Goal: Communication & Community: Participate in discussion

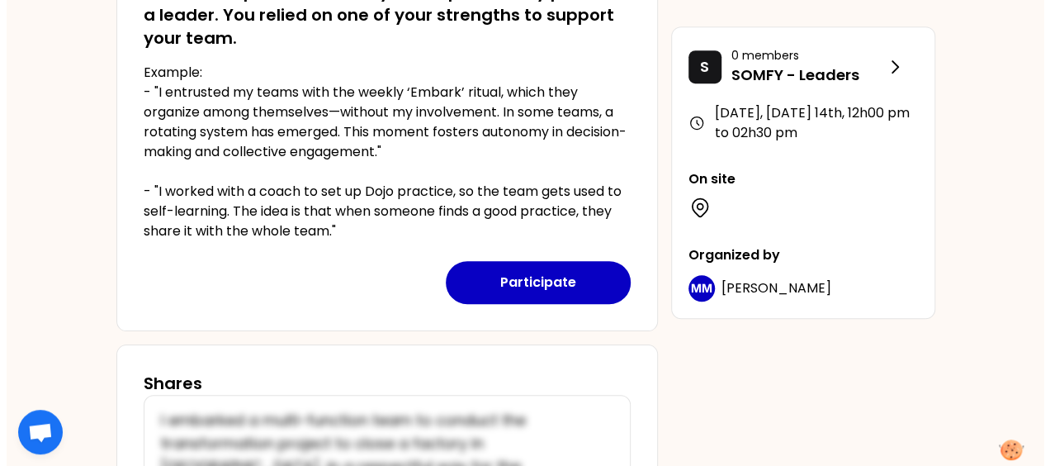
scroll to position [375, 0]
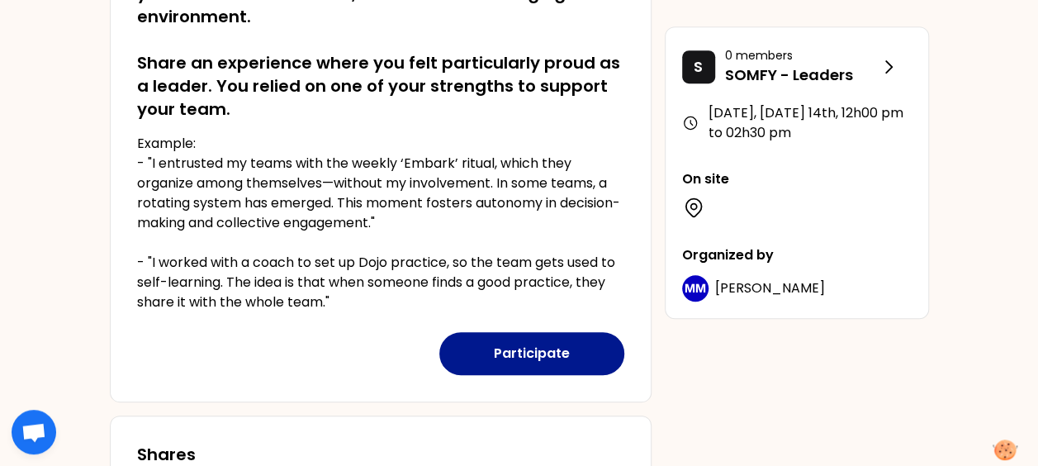
click at [537, 349] on button "Participate" at bounding box center [531, 353] width 185 height 43
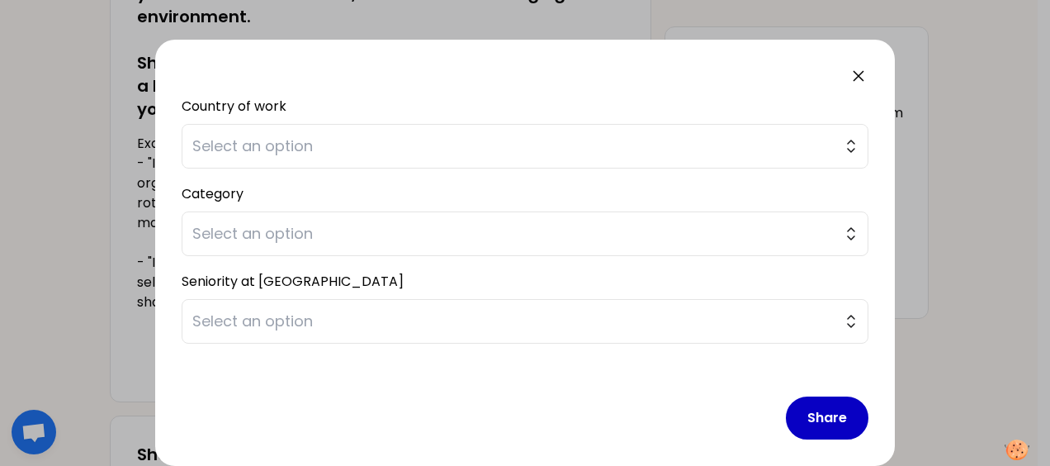
scroll to position [248, 0]
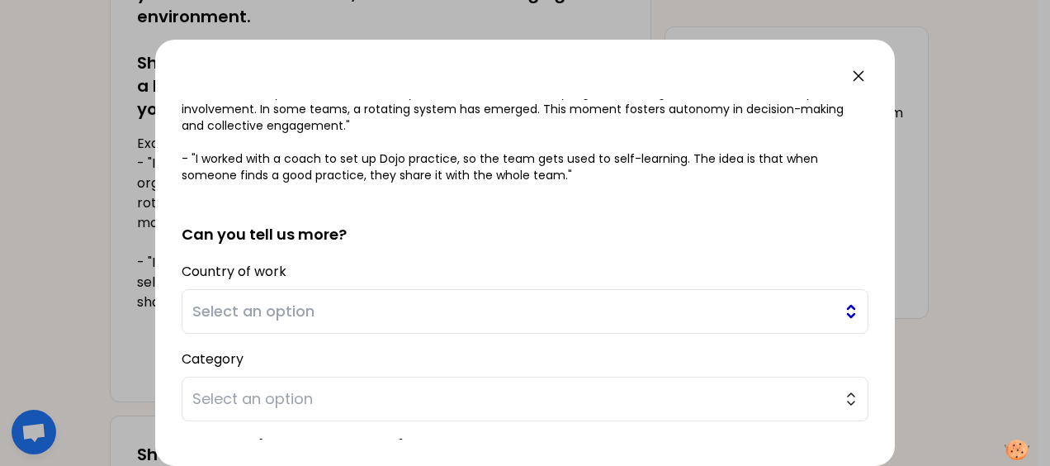
click at [816, 311] on span "Select an option" at bounding box center [513, 311] width 642 height 23
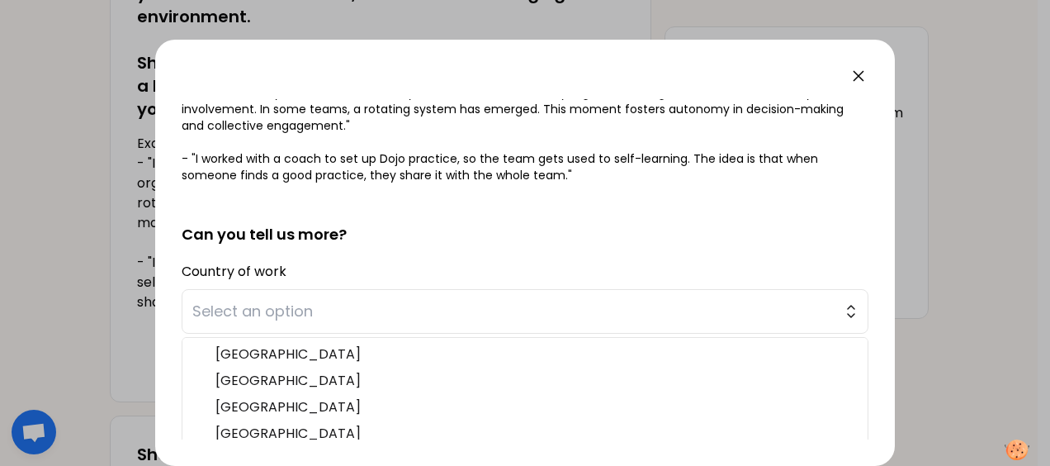
scroll to position [333, 0]
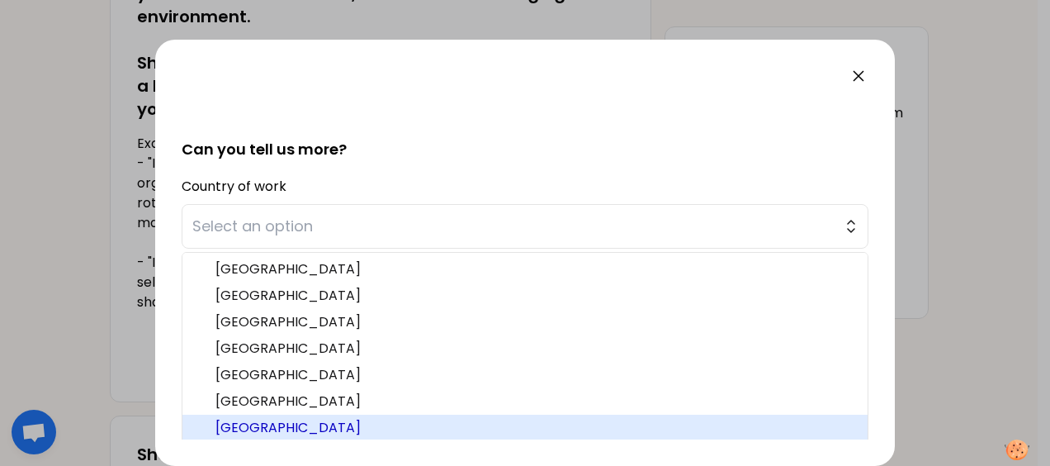
click at [449, 420] on span "[GEOGRAPHIC_DATA]" at bounding box center [534, 428] width 639 height 20
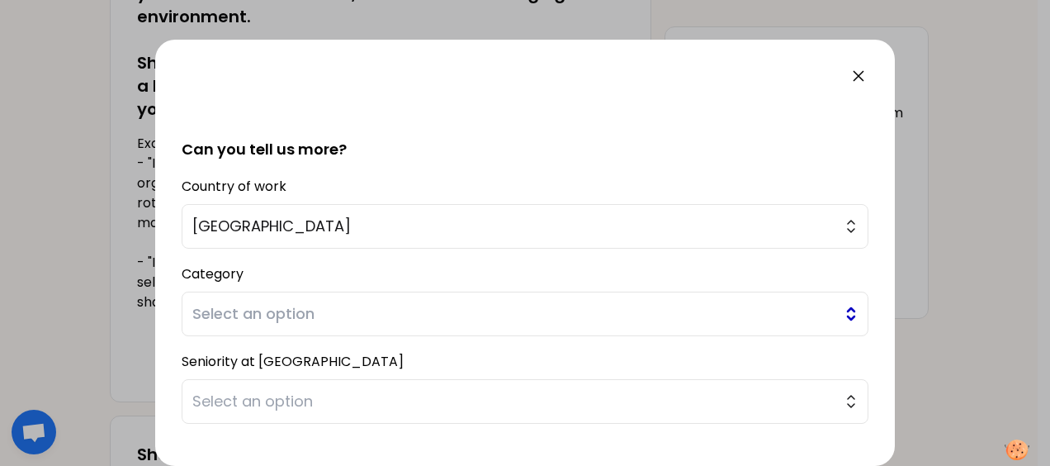
click at [527, 302] on span "Select an option" at bounding box center [513, 313] width 642 height 23
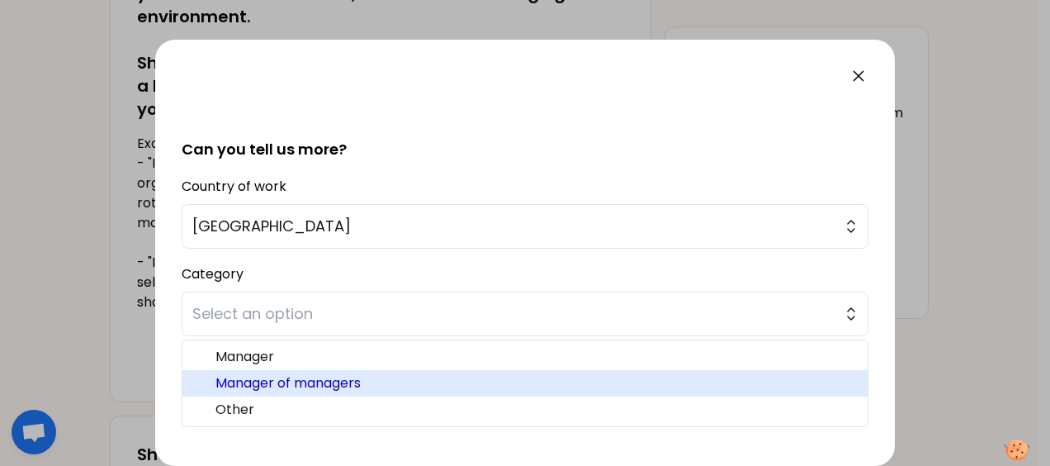
click at [482, 382] on span "Manager of managers" at bounding box center [534, 383] width 639 height 20
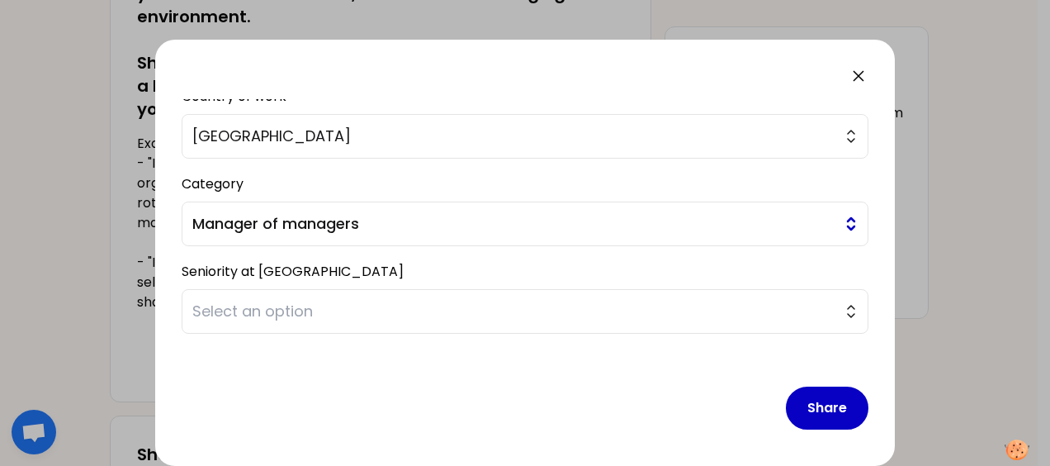
scroll to position [424, 0]
click at [556, 301] on span "Select an option" at bounding box center [513, 310] width 642 height 23
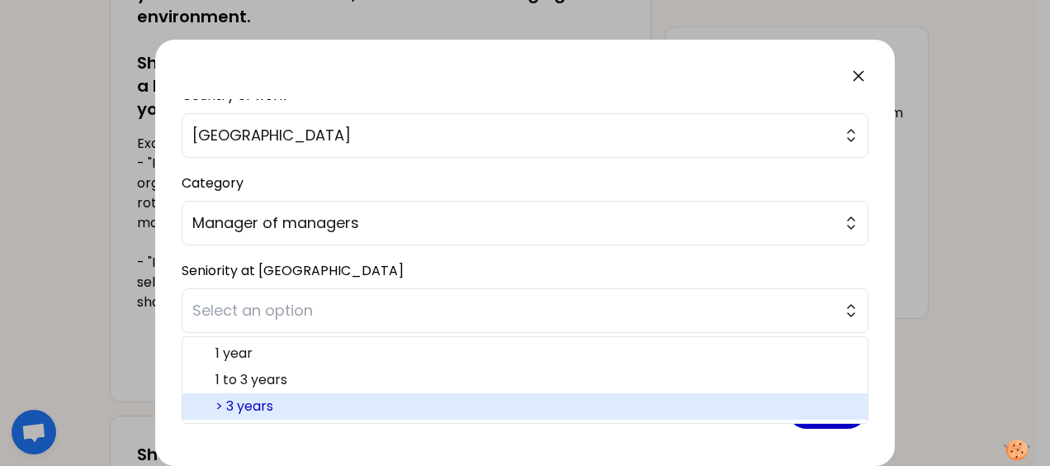
click at [434, 400] on span "> 3 years" at bounding box center [534, 406] width 639 height 20
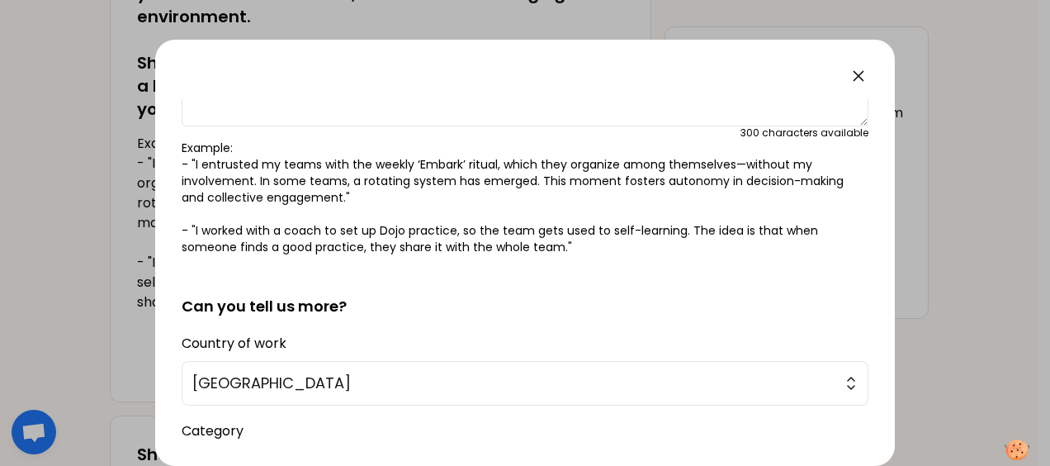
scroll to position [0, 0]
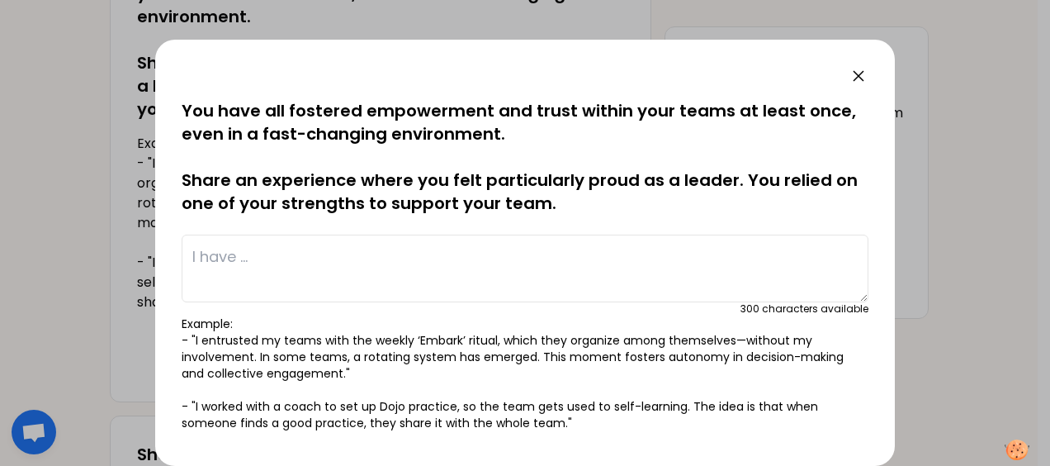
click at [362, 251] on textarea at bounding box center [525, 268] width 687 height 68
paste textarea "I led a major organizational transformation project with my managers, which the…"
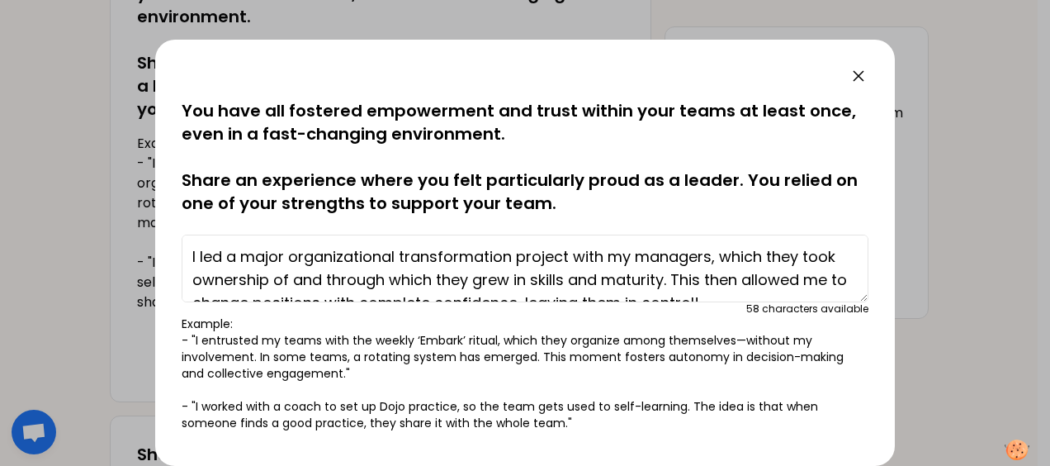
click at [198, 254] on textarea "I led a major organizational transformation project with my managers, which the…" at bounding box center [525, 268] width 687 height 68
type textarea "We led a major organizational transformation project with my managers, which th…"
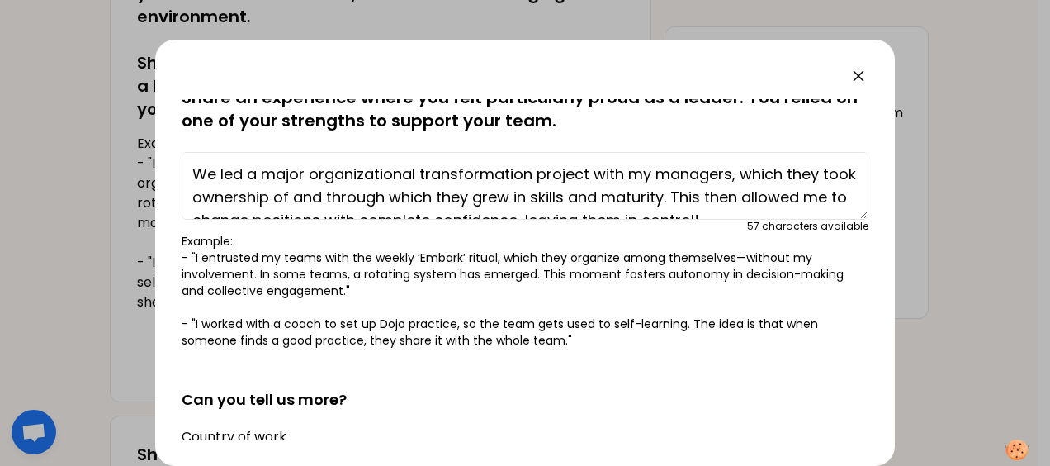
drag, startPoint x: 822, startPoint y: 198, endPoint x: 114, endPoint y: 114, distance: 712.6
click at [114, 114] on div "saved You have all fostered empowerment and trust within your teams at least on…" at bounding box center [525, 233] width 1050 height 466
click at [643, 189] on textarea "We led a major organizational transformation project with my managers, which th…" at bounding box center [525, 186] width 687 height 68
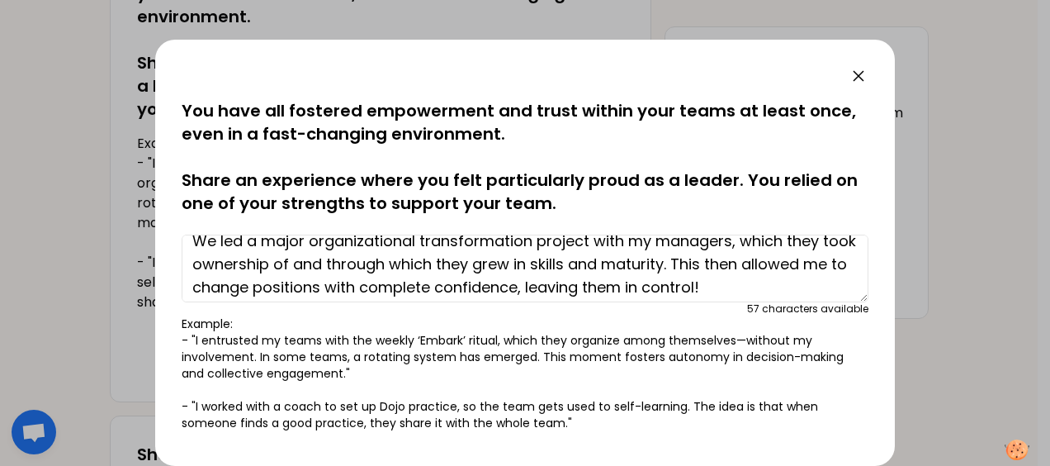
scroll to position [23, 0]
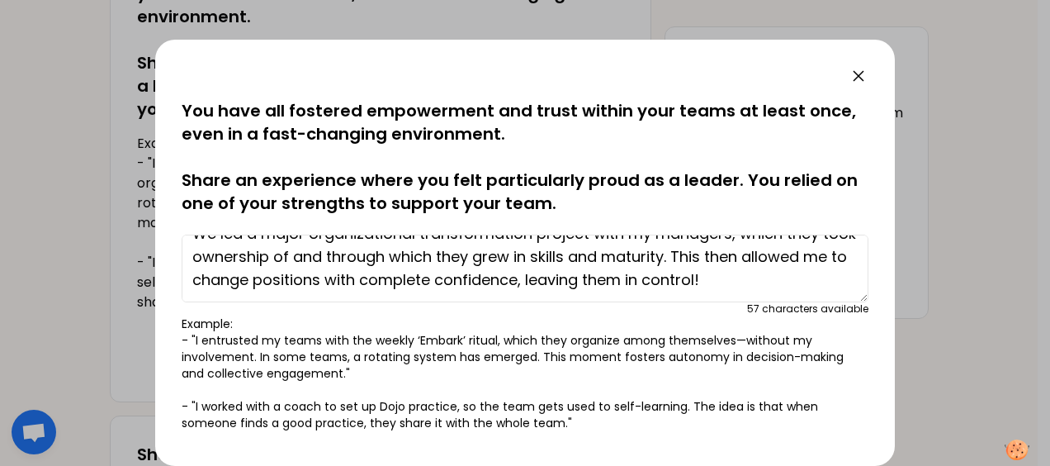
click at [689, 268] on textarea "We led a major organizational transformation project with my managers, which th…" at bounding box center [525, 268] width 687 height 68
click at [601, 263] on textarea "We led a major organizational transformation project with my managers, which th…" at bounding box center [525, 268] width 687 height 68
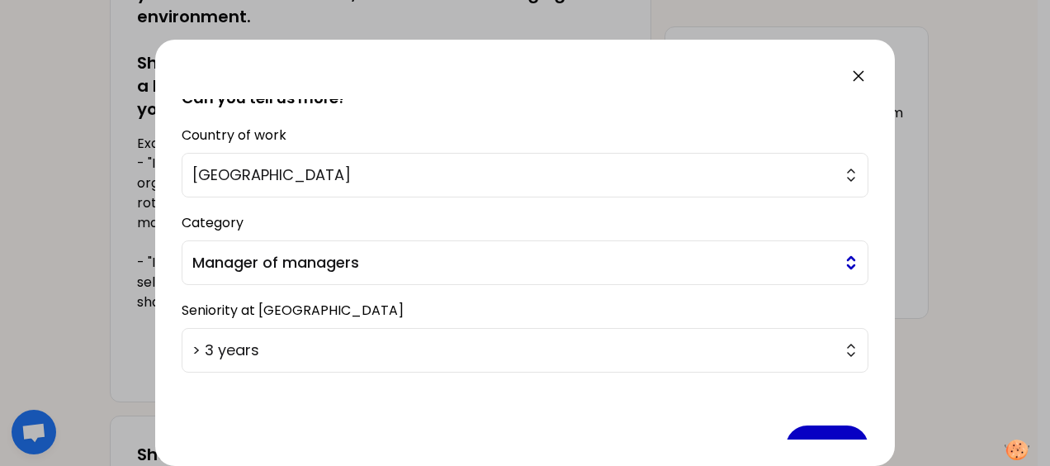
scroll to position [424, 0]
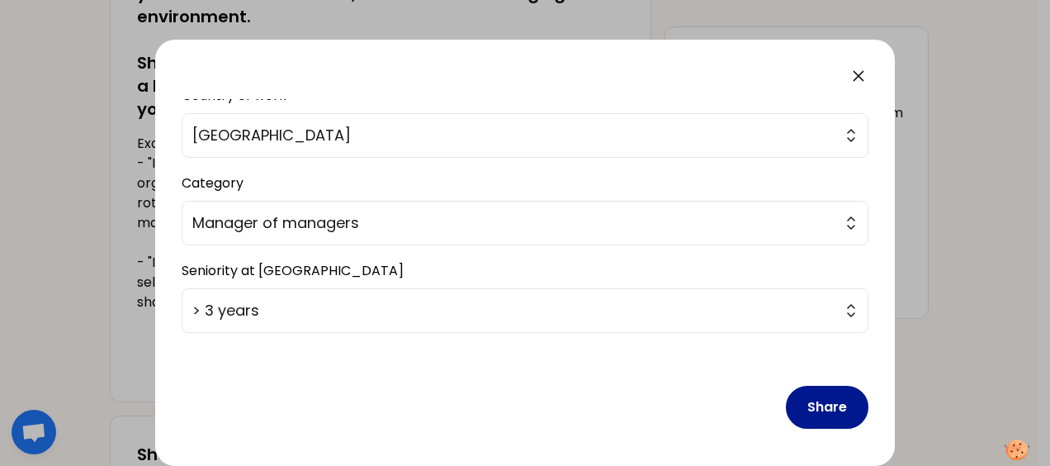
click at [811, 401] on button "Share" at bounding box center [827, 407] width 83 height 43
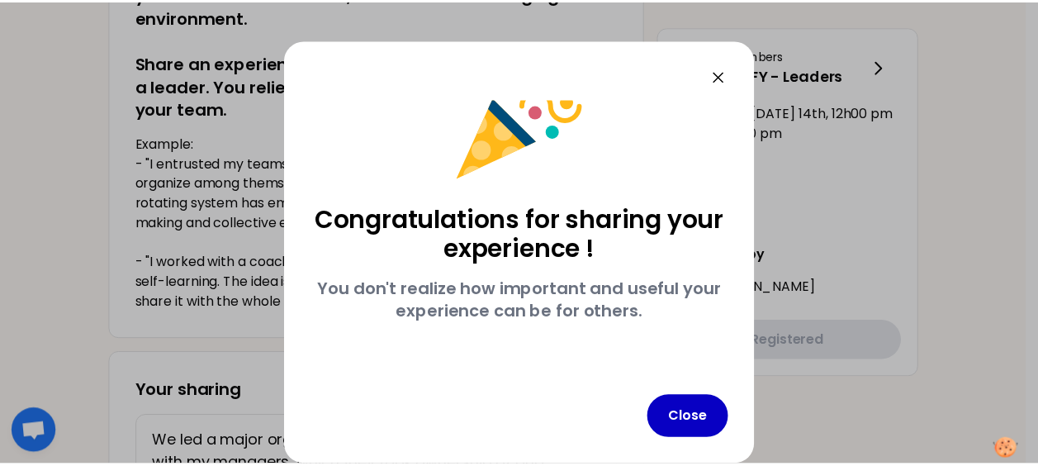
scroll to position [53, 0]
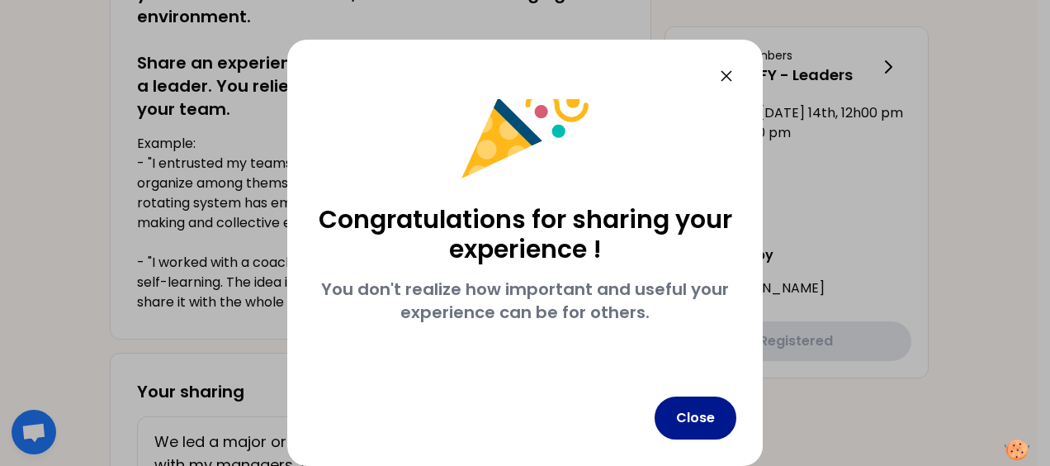
click at [693, 414] on button "Close" at bounding box center [696, 417] width 82 height 43
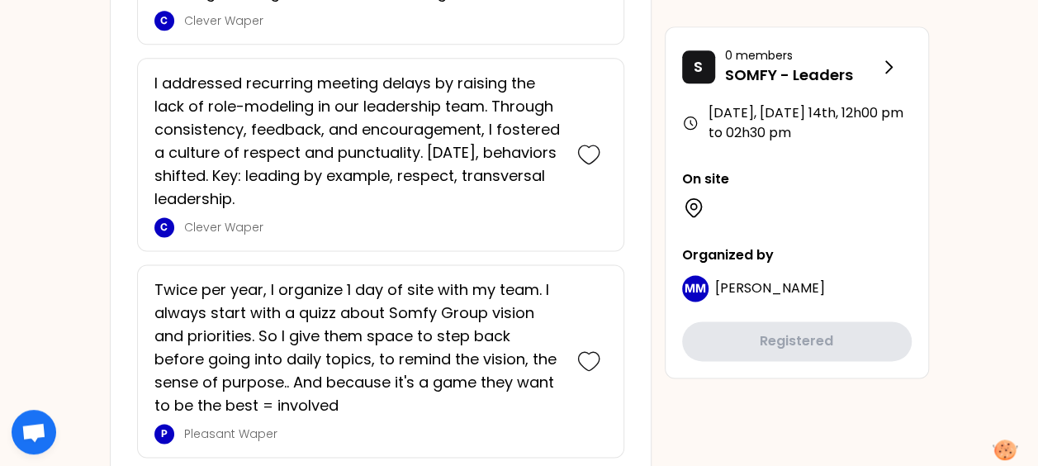
scroll to position [4156, 0]
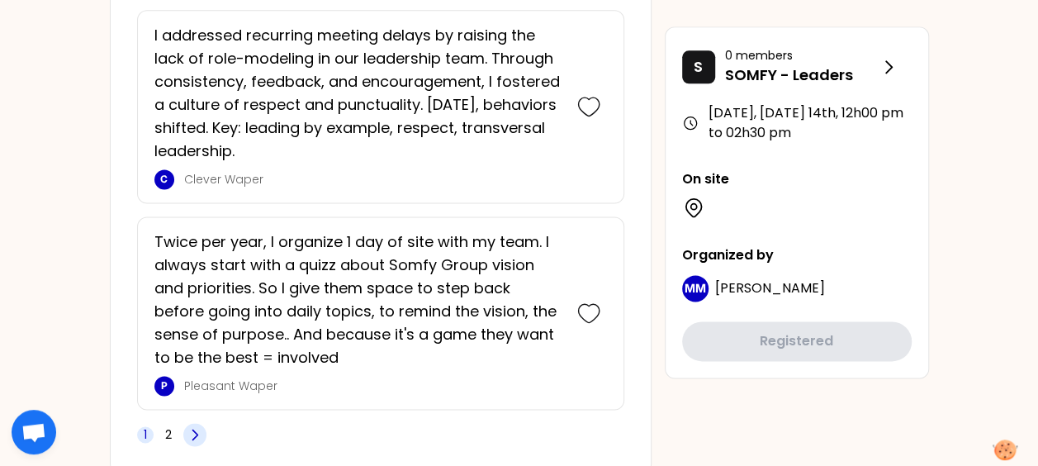
click at [190, 426] on icon at bounding box center [195, 434] width 17 height 17
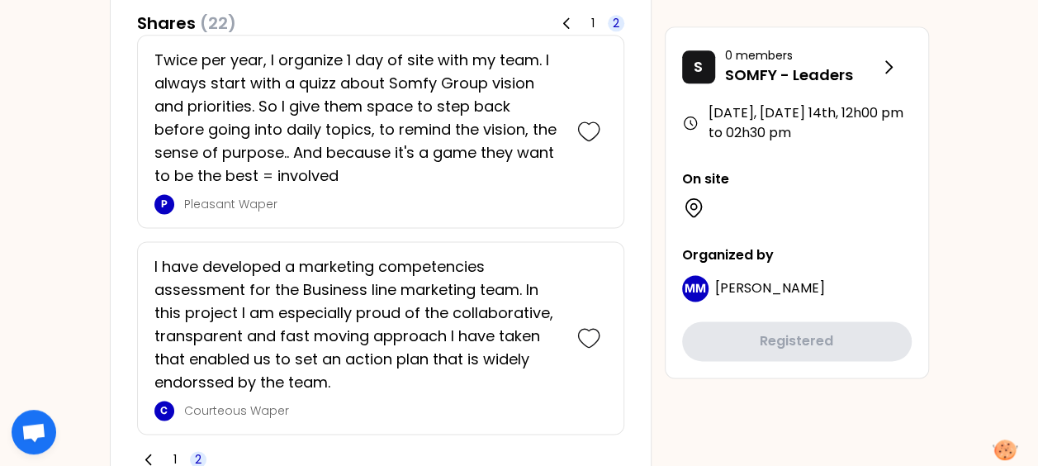
scroll to position [1100, 0]
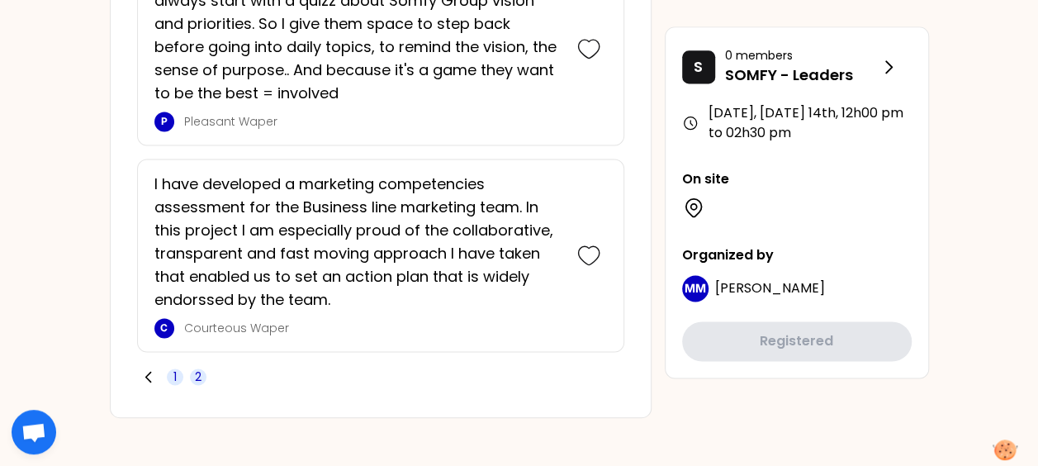
click at [173, 368] on span "1" at bounding box center [174, 376] width 3 height 17
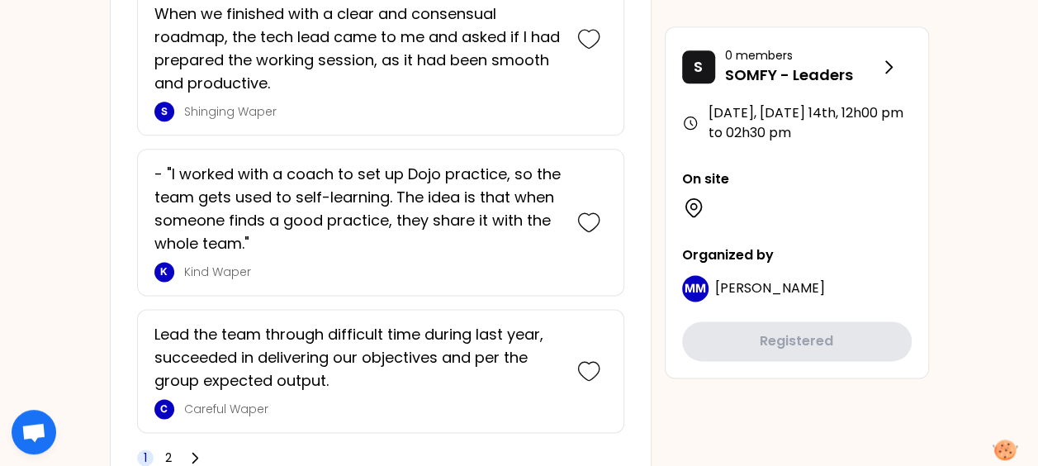
scroll to position [4133, 0]
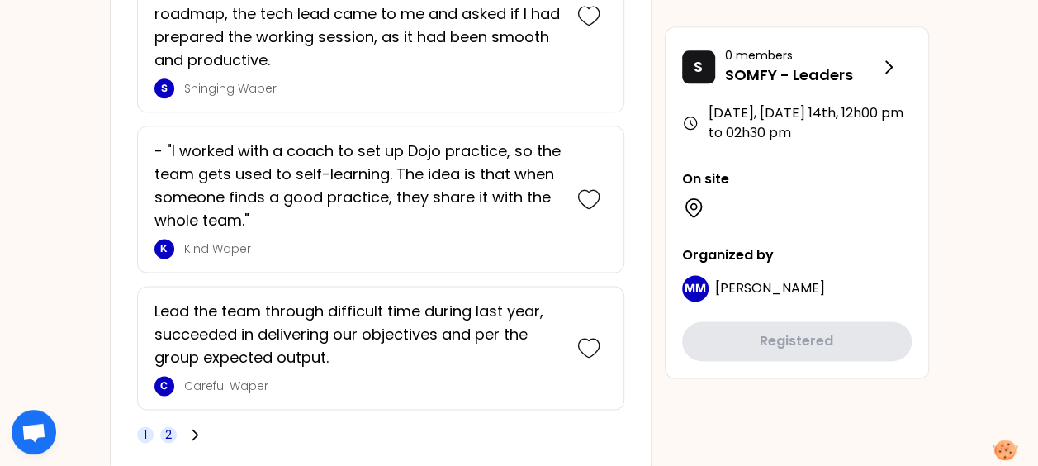
click at [168, 426] on span "2" at bounding box center [168, 434] width 7 height 17
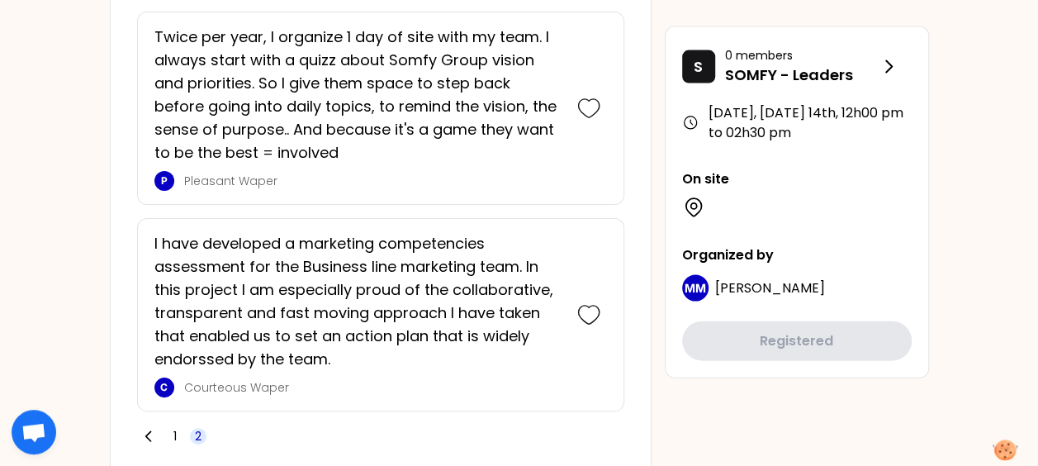
scroll to position [1694, 0]
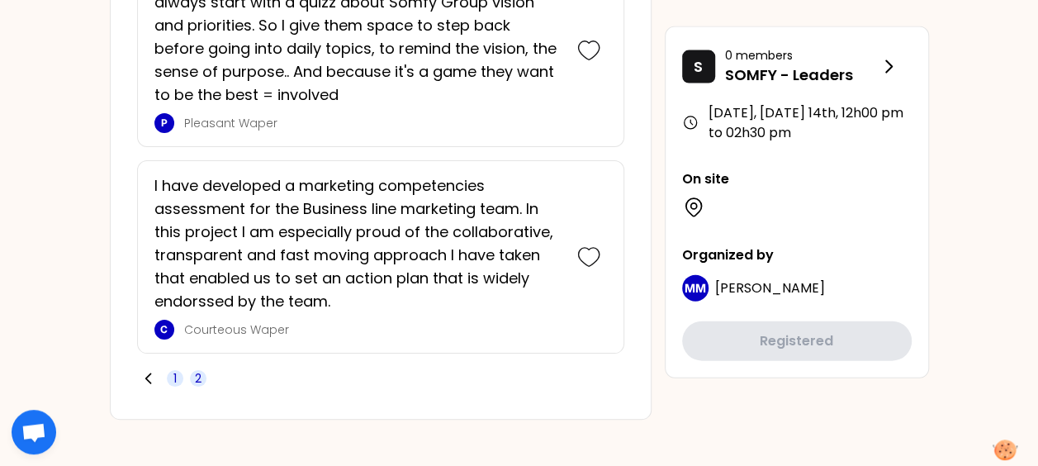
click at [171, 370] on span "1" at bounding box center [175, 378] width 17 height 17
